Goal: Check status: Check status

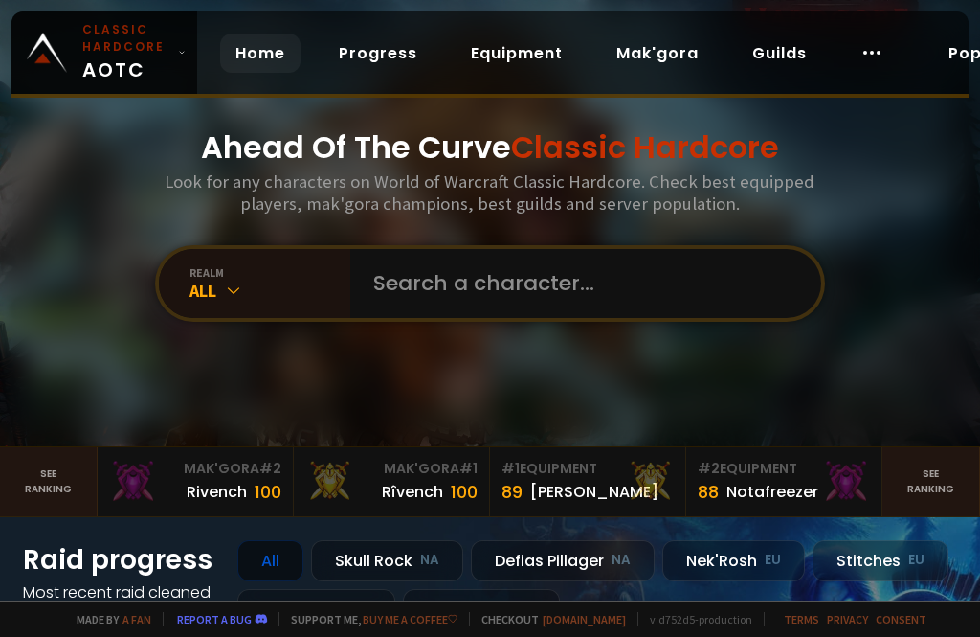
scroll to position [22, 0]
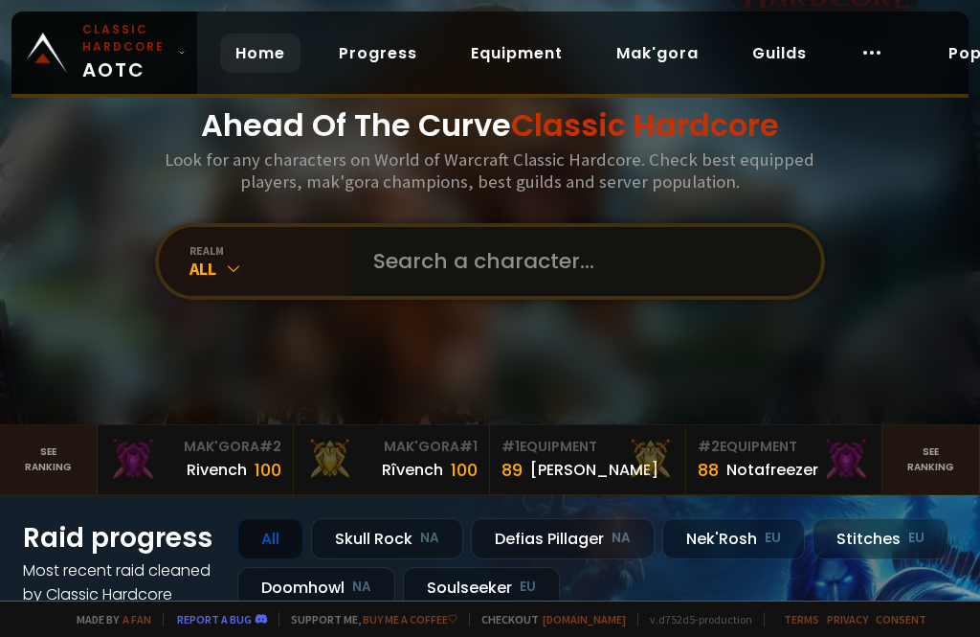
click at [739, 296] on input "text" at bounding box center [580, 261] width 437 height 69
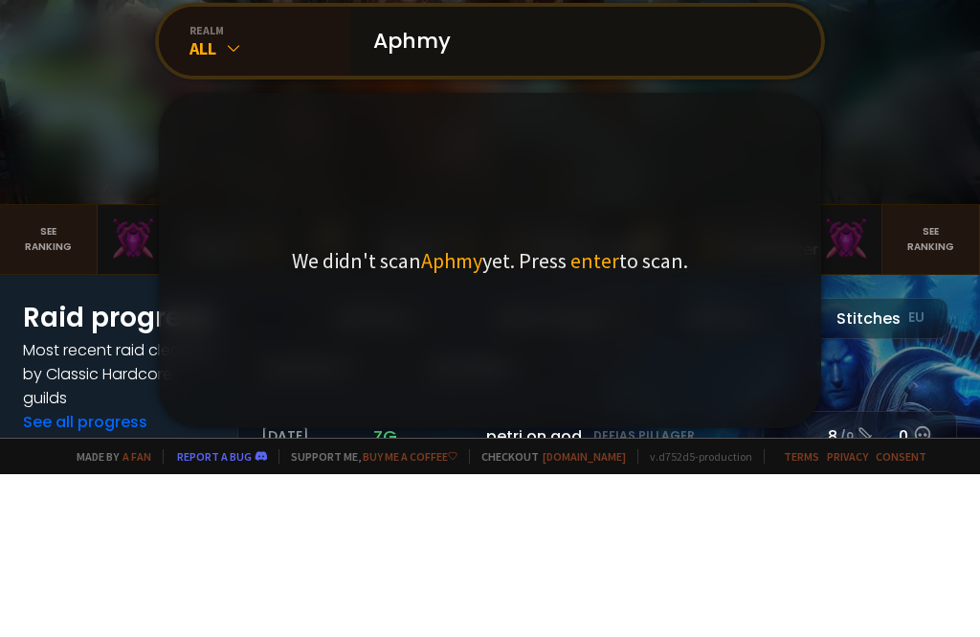
scroll to position [79, 0]
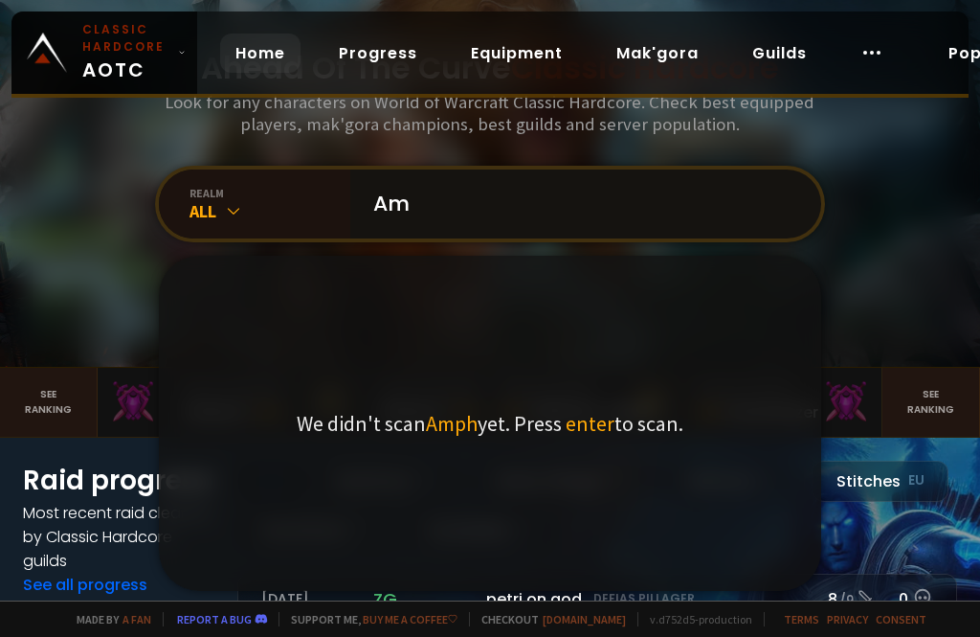
type input "A"
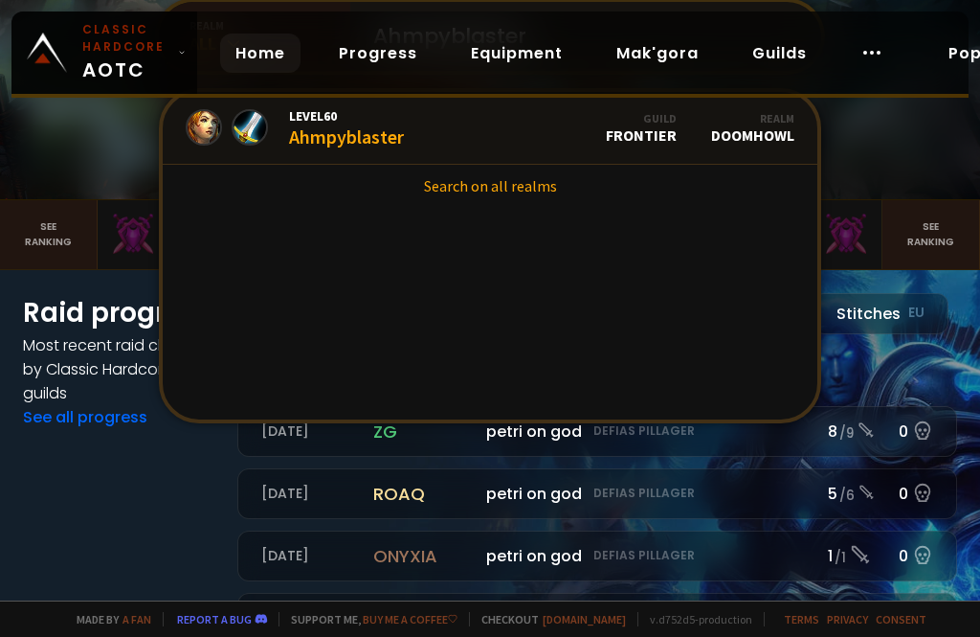
scroll to position [249, 0]
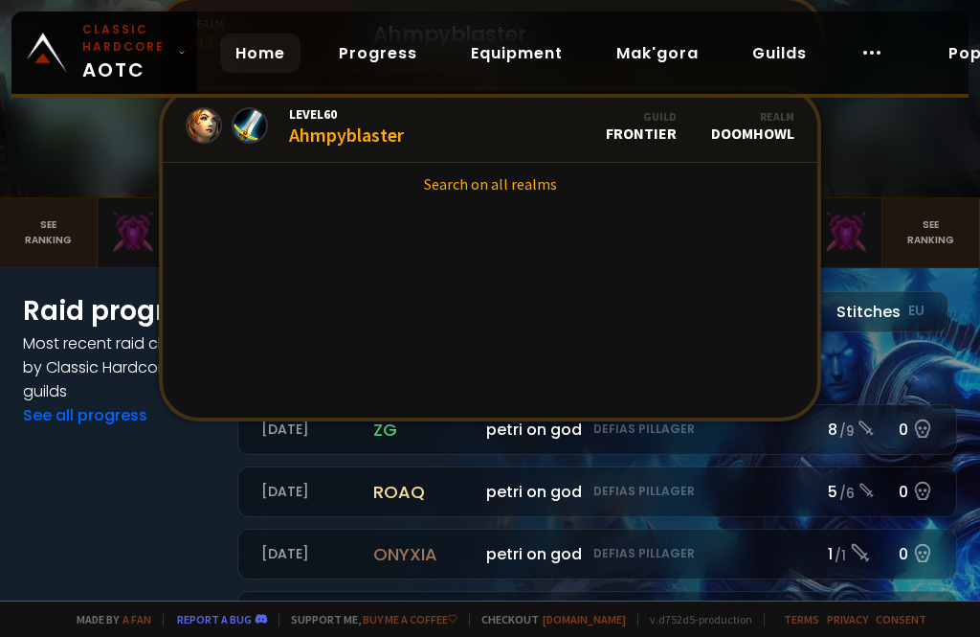
type input "Ahmpyblaster"
click at [356, 163] on link "Level 60 Ahmpyblaster Guild Frontier Realm Doomhowl" at bounding box center [490, 126] width 655 height 73
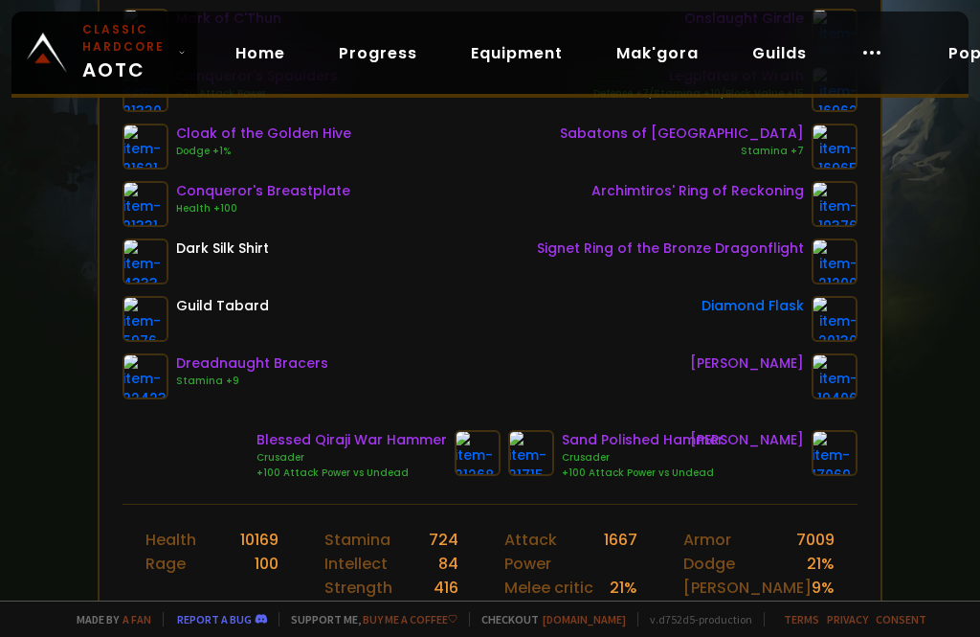
scroll to position [414, 0]
click at [538, 449] on img at bounding box center [531, 453] width 46 height 46
click at [466, 457] on img at bounding box center [478, 453] width 46 height 46
click at [950, 304] on div "Scan character an hour ago Doomhowl Ahmpyblaster Human Warrior 60 guild Frontie…" at bounding box center [490, 300] width 980 height 600
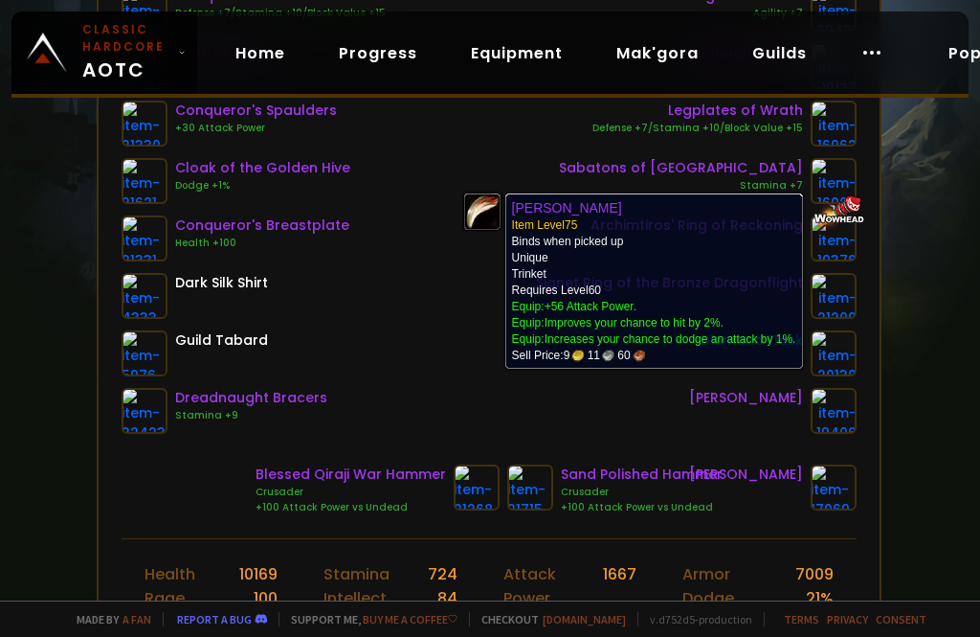
scroll to position [350, 4]
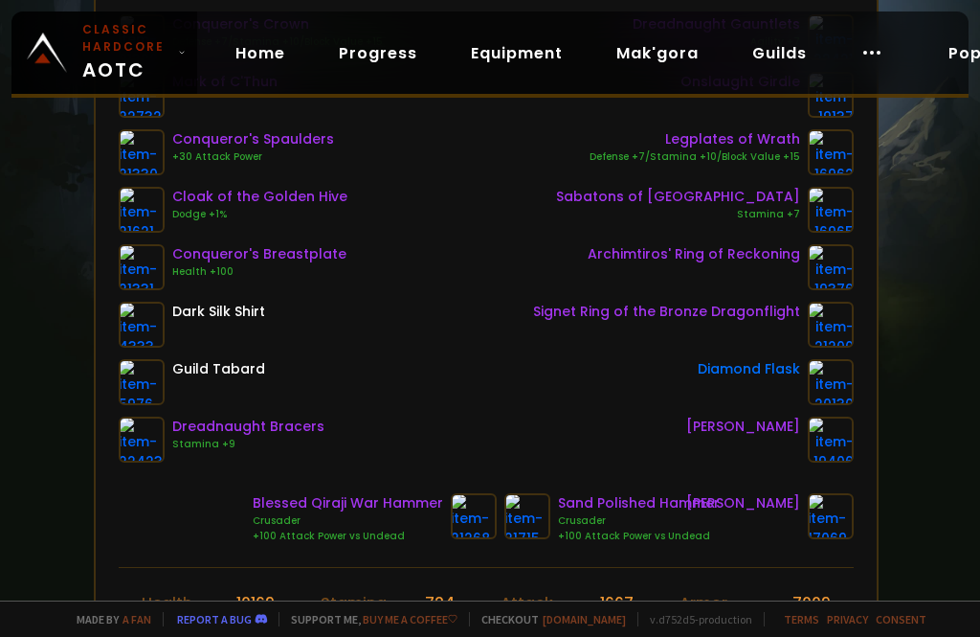
click at [927, 319] on div "Scan character an hour ago Doomhowl Ahmpyblaster Human Warrior 60 guild Frontie…" at bounding box center [490, 300] width 980 height 600
click at [929, 323] on div "Scan character an hour ago Doomhowl Ahmpyblaster Human Warrior 60 guild Frontie…" at bounding box center [490, 300] width 980 height 600
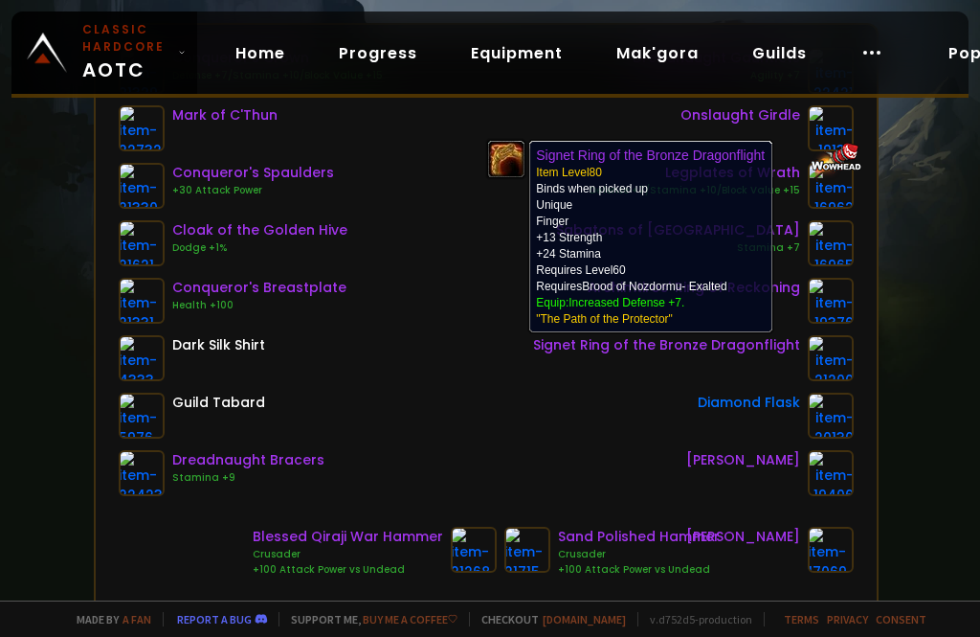
click at [825, 357] on img at bounding box center [831, 358] width 46 height 46
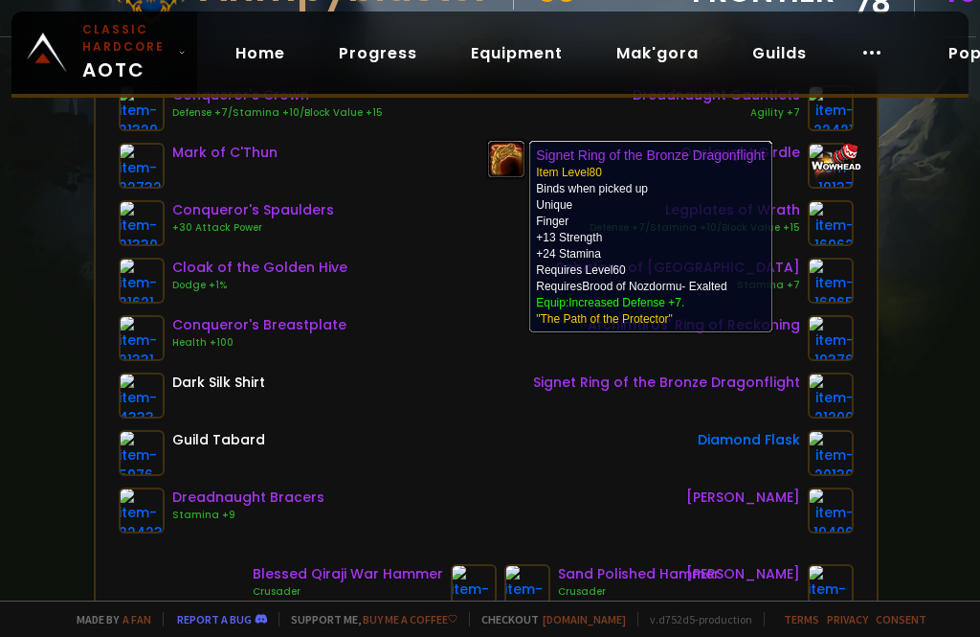
scroll to position [277, 4]
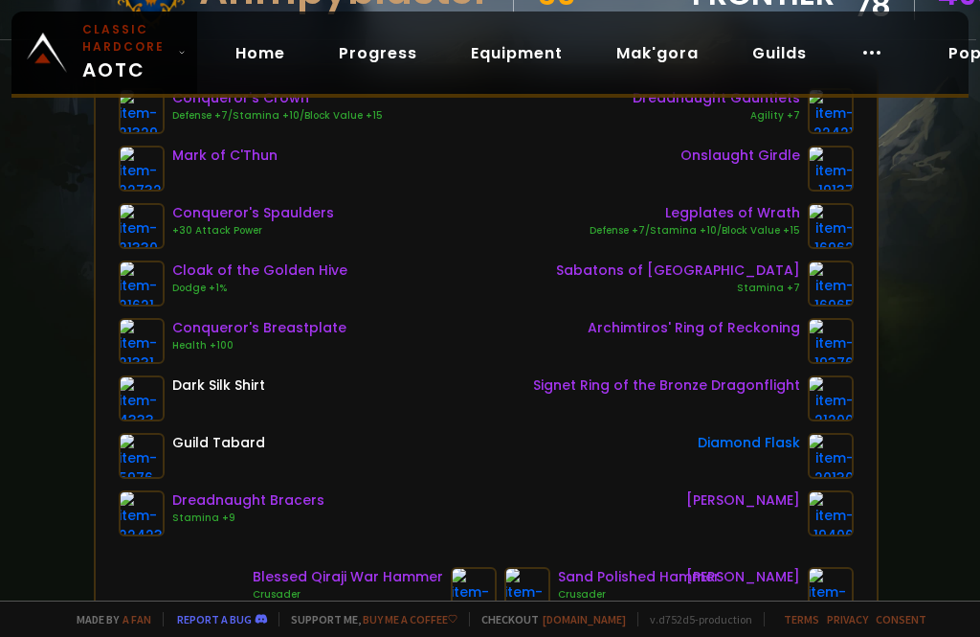
click at [911, 334] on div "Scan character an hour ago Doomhowl Ahmpyblaster Human Warrior 60 guild Frontie…" at bounding box center [490, 300] width 980 height 600
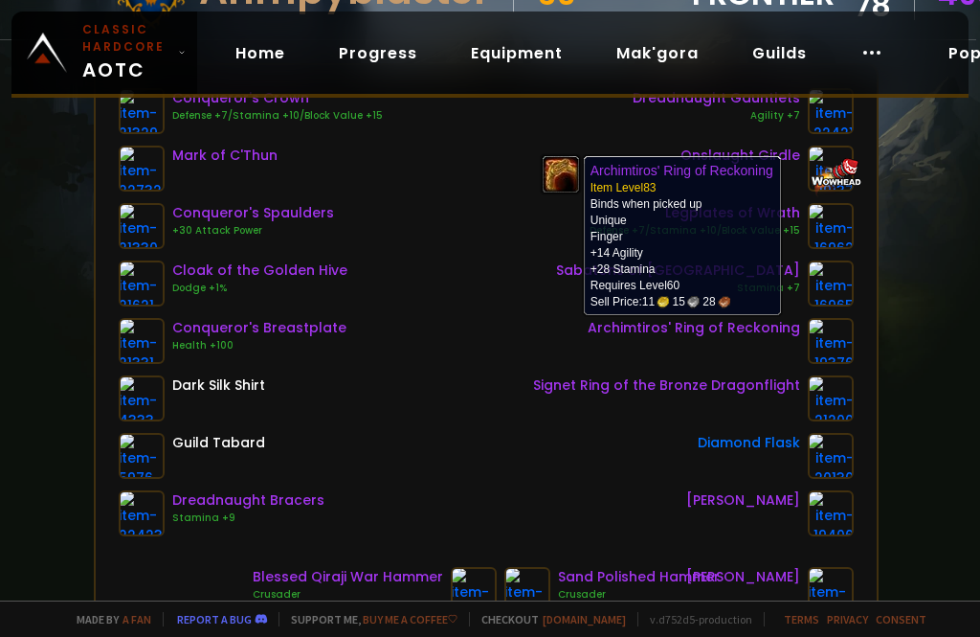
click at [841, 337] on img at bounding box center [831, 341] width 46 height 46
click at [913, 275] on div "Scan character an hour ago Doomhowl Ahmpyblaster Human Warrior 60 guild Frontie…" at bounding box center [490, 300] width 980 height 600
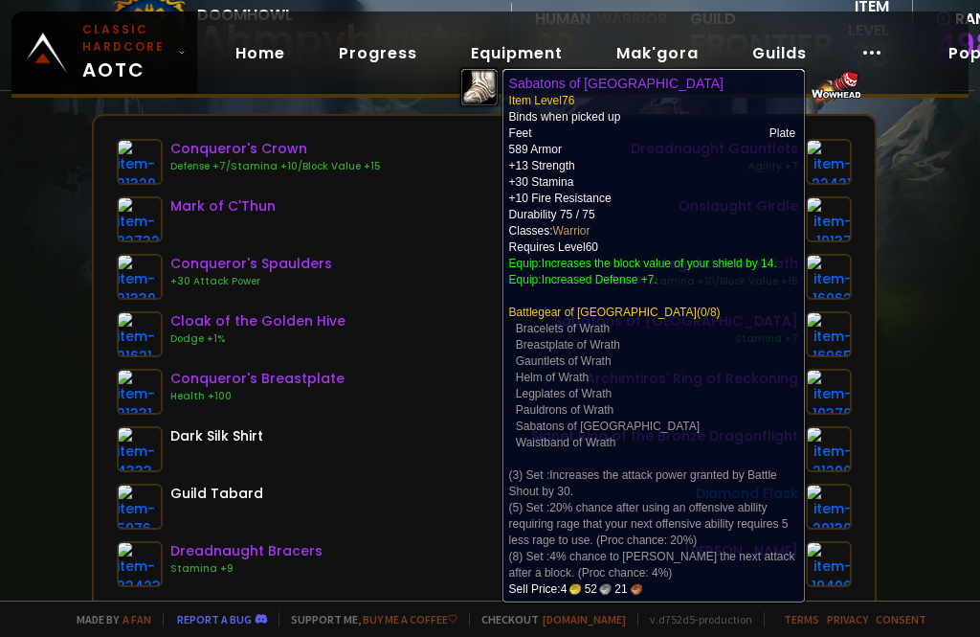
scroll to position [220, 8]
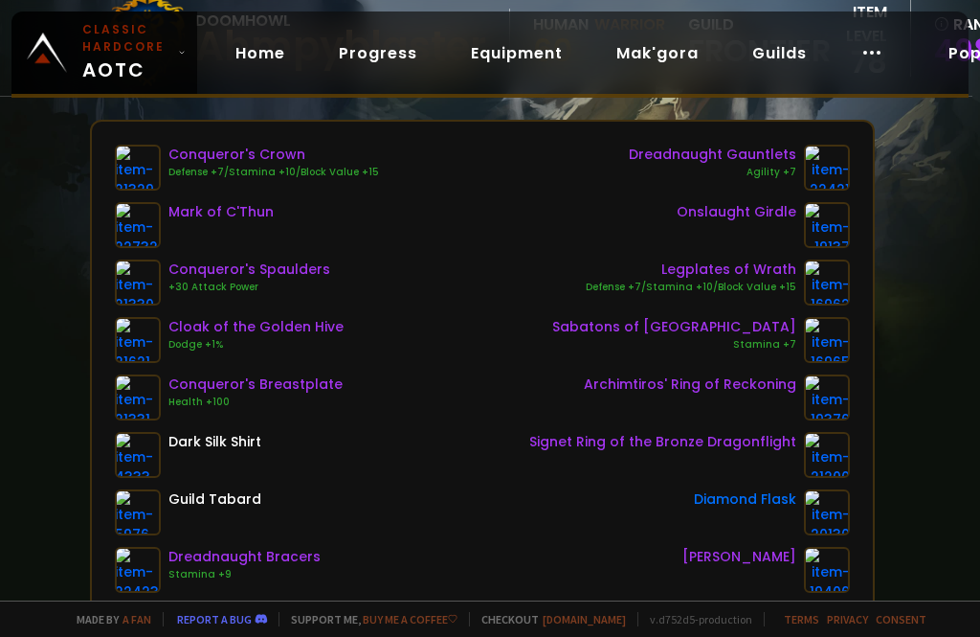
click at [899, 304] on div "Scan character an hour ago Doomhowl Ahmpyblaster Human Warrior 60 guild Frontie…" at bounding box center [490, 300] width 980 height 600
click at [898, 304] on div "Scan character an hour ago Doomhowl Ahmpyblaster Human Warrior 60 guild Frontie…" at bounding box center [490, 300] width 980 height 600
click at [887, 306] on div "Scan character an hour ago Doomhowl Ahmpyblaster Human Warrior 60 guild Frontie…" at bounding box center [490, 300] width 980 height 600
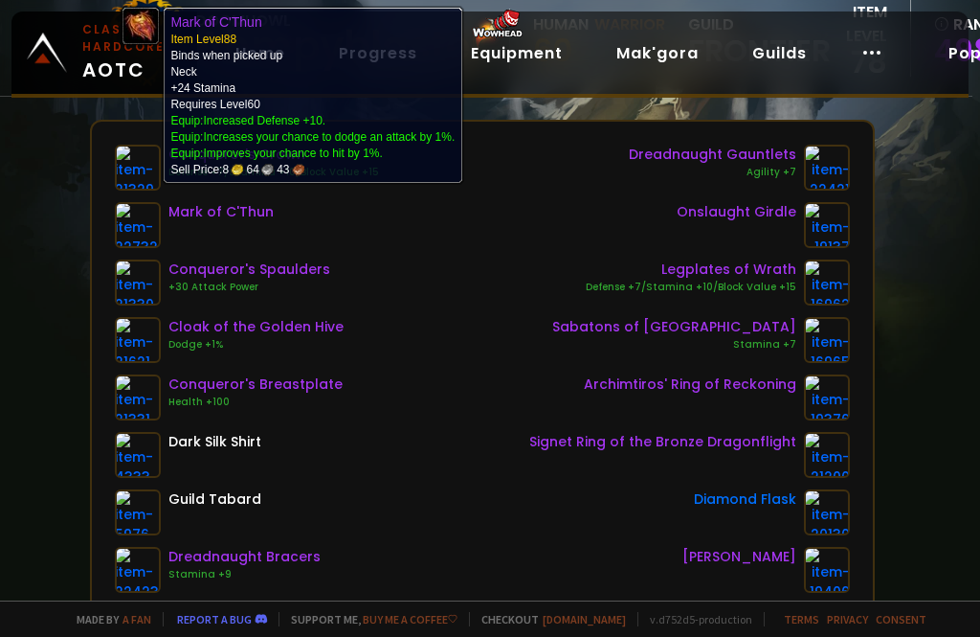
click at [914, 317] on div "Scan character an hour ago Doomhowl Ahmpyblaster Human Warrior 60 guild Frontie…" at bounding box center [490, 300] width 980 height 600
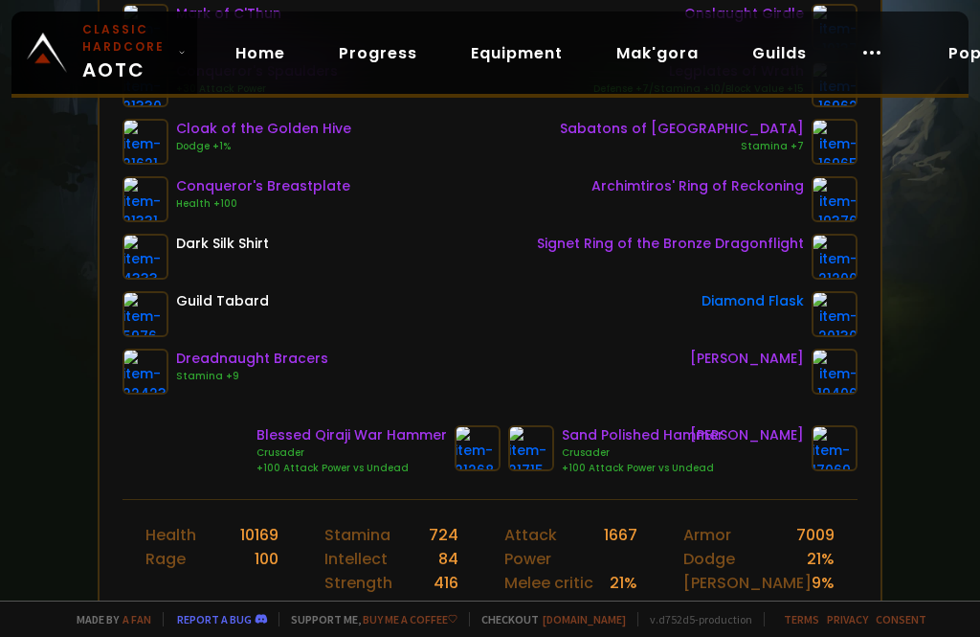
scroll to position [416, 0]
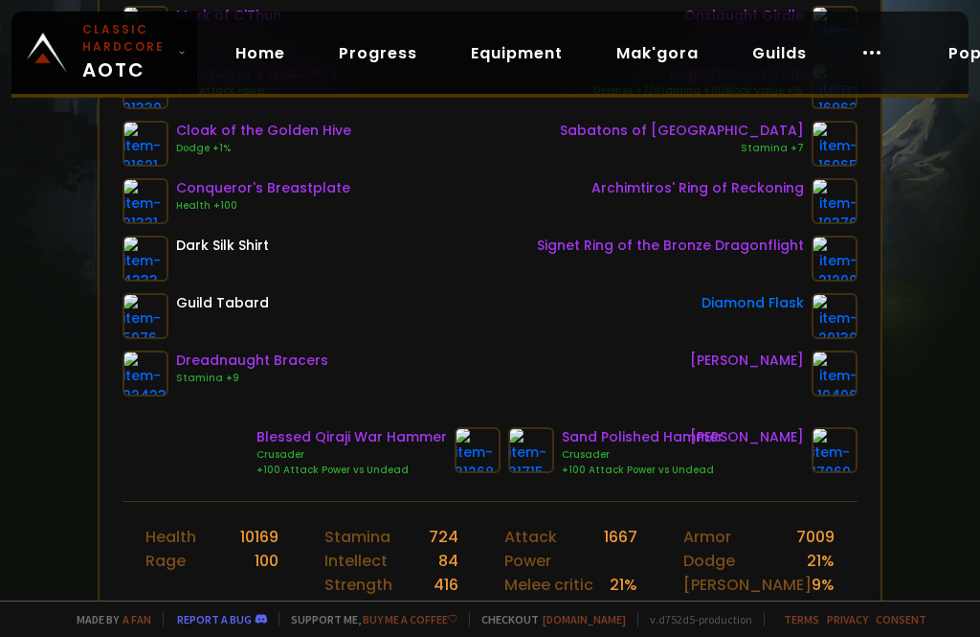
click at [900, 285] on div "Scan character an hour ago Doomhowl Ahmpyblaster Human Warrior 60 guild Frontie…" at bounding box center [490, 300] width 980 height 600
